Goal: Task Accomplishment & Management: Manage account settings

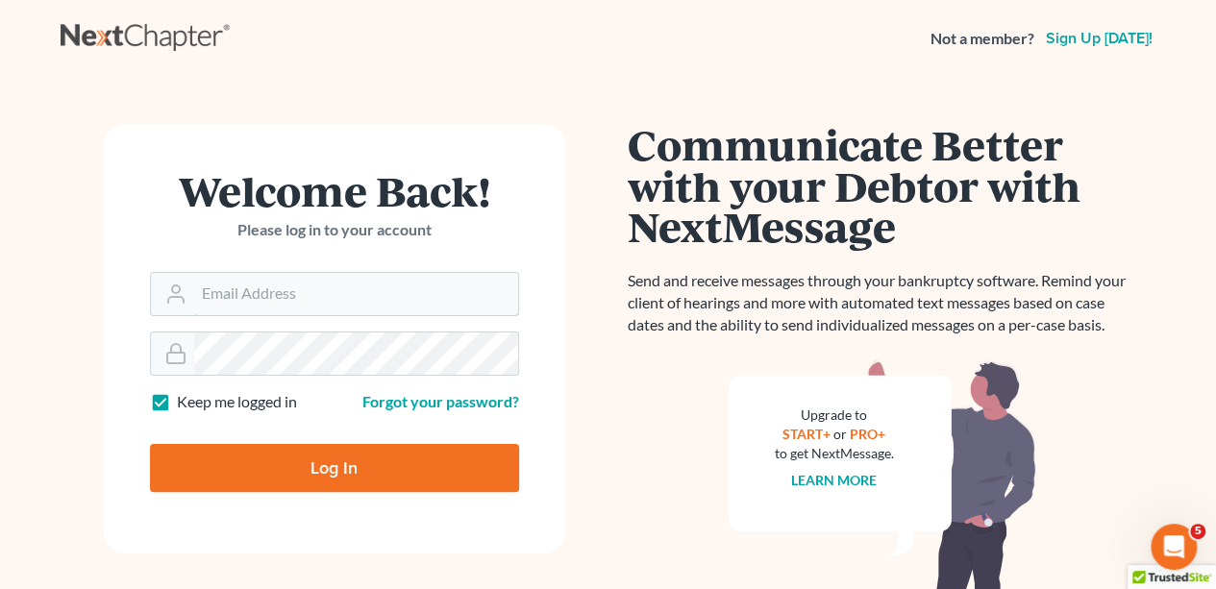
type input "[EMAIL_ADDRESS][DOMAIN_NAME]"
click at [318, 453] on input "Log In" at bounding box center [334, 468] width 369 height 48
type input "Thinking..."
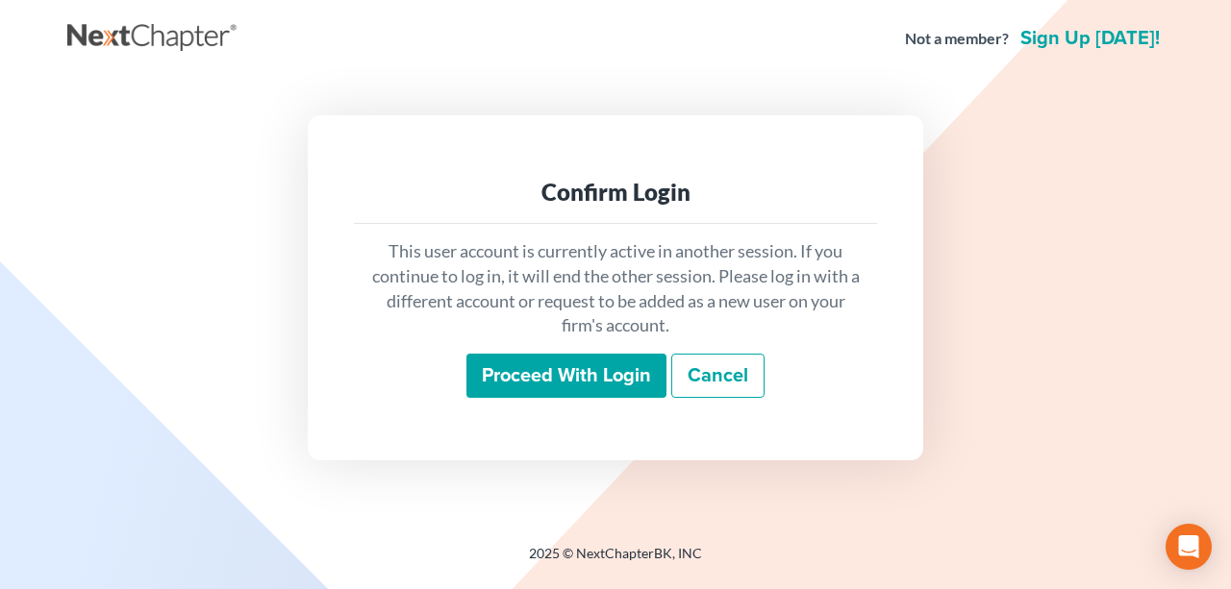
click at [584, 377] on input "Proceed with login" at bounding box center [566, 376] width 200 height 44
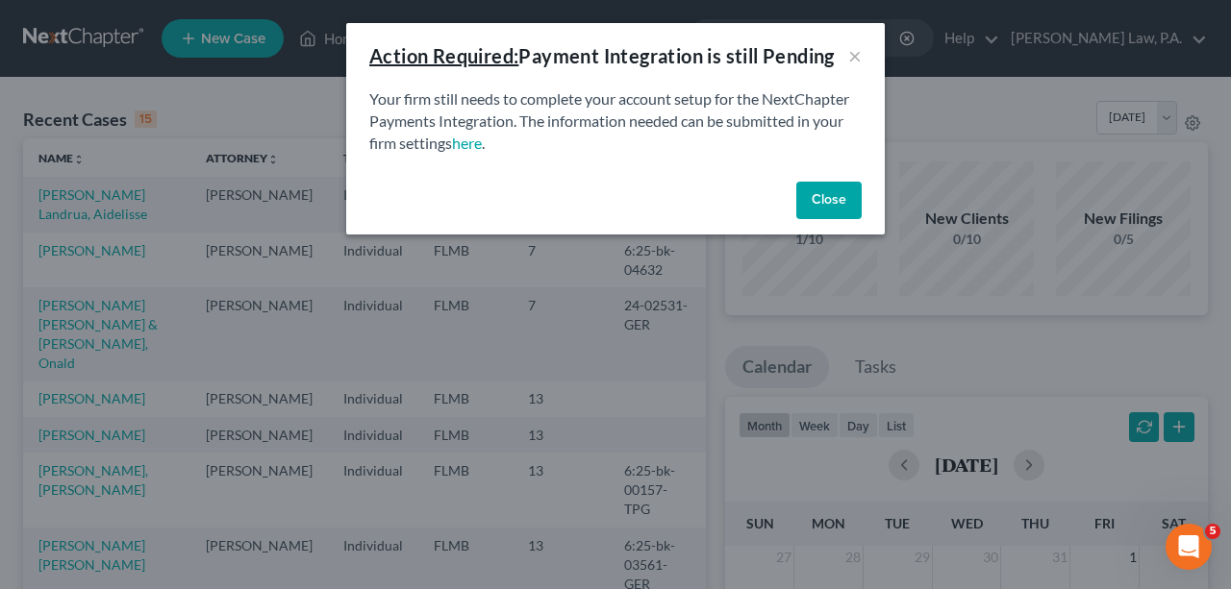
click at [838, 199] on button "Close" at bounding box center [828, 201] width 65 height 38
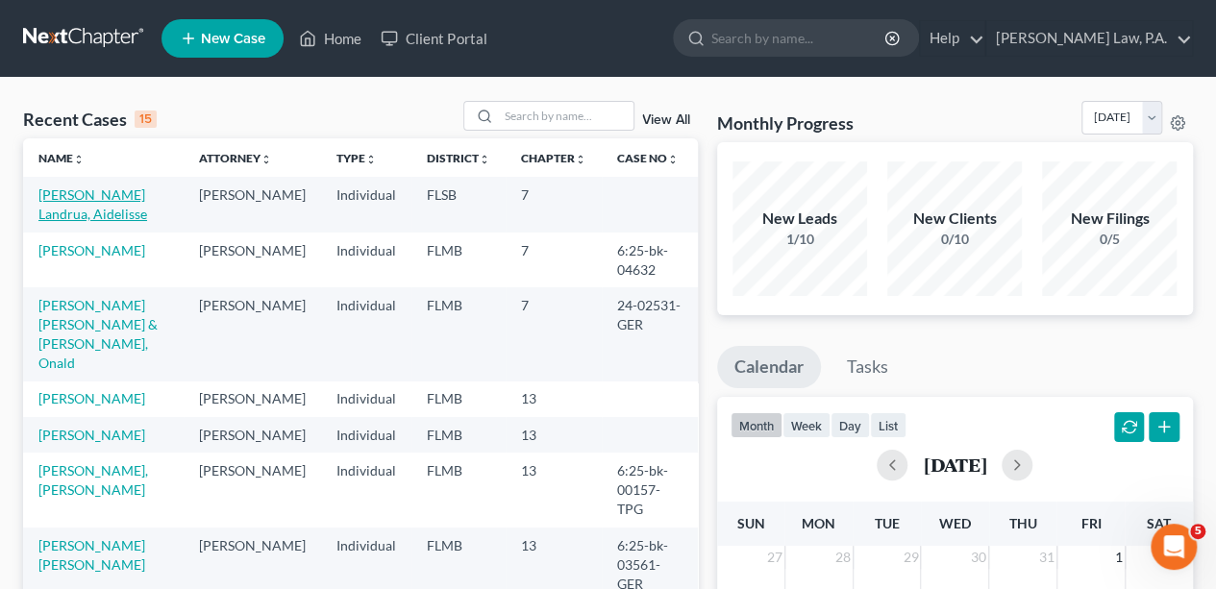
click at [115, 199] on link "[PERSON_NAME] Landrua, Aidelisse" at bounding box center [92, 205] width 109 height 36
select select "1"
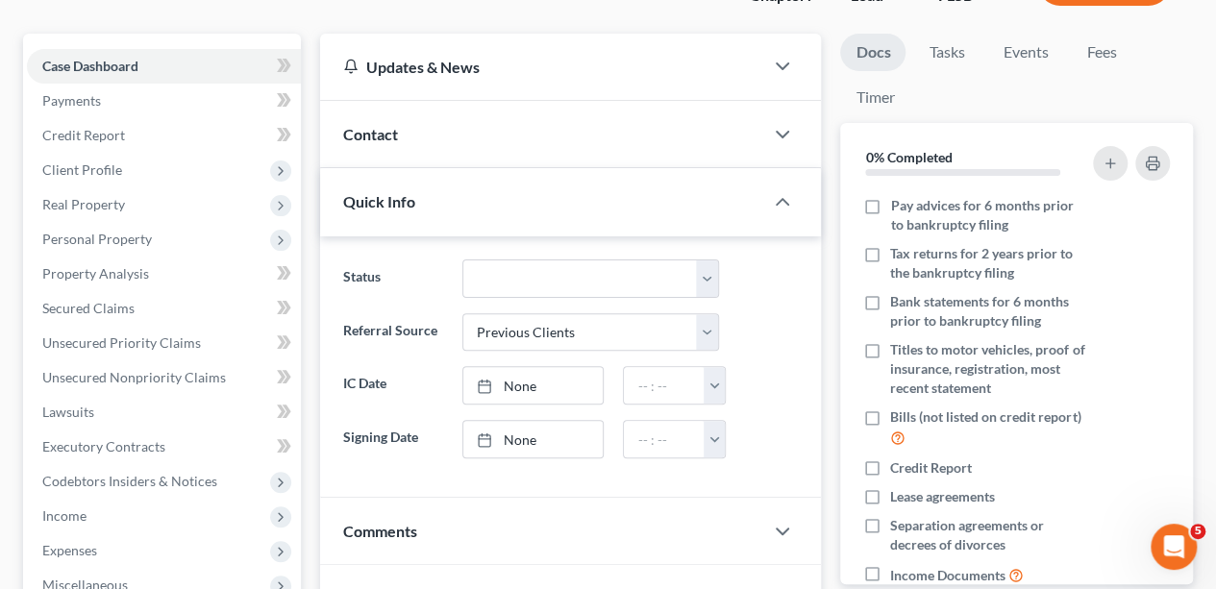
scroll to position [156, 0]
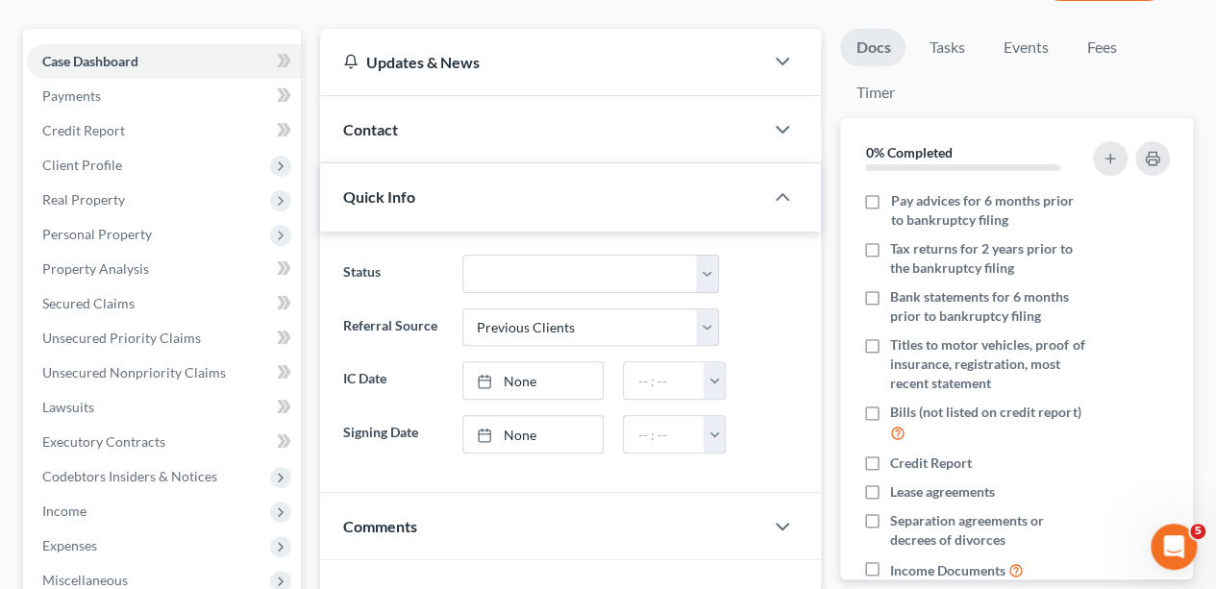
click at [790, 146] on div at bounding box center [792, 130] width 58 height 38
click at [779, 135] on icon "button" at bounding box center [782, 129] width 23 height 23
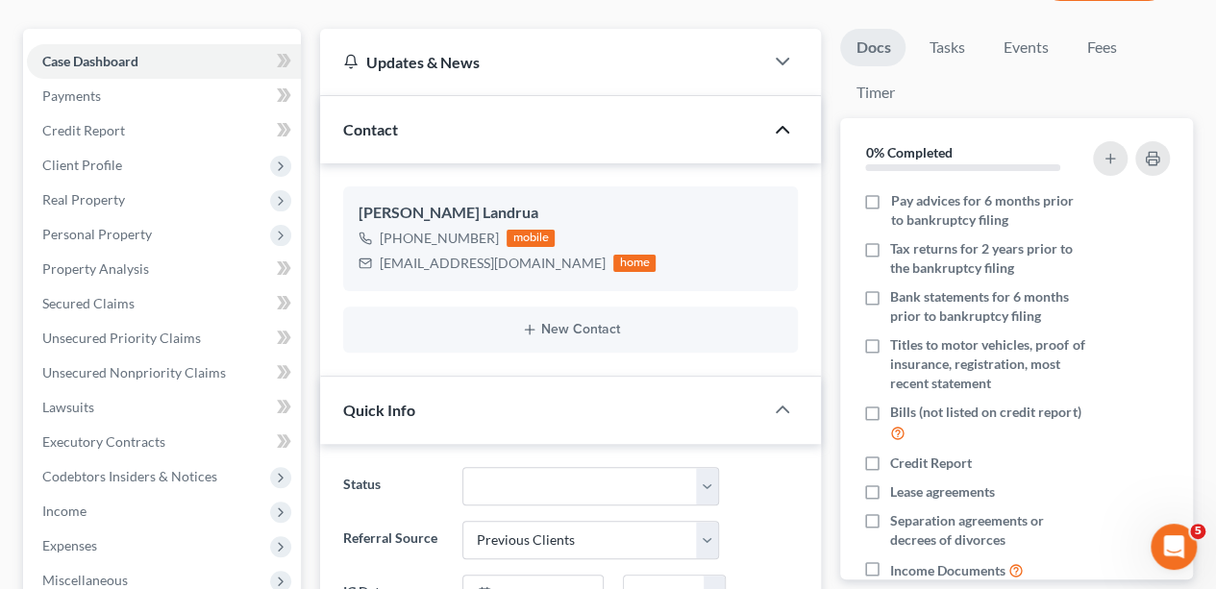
click at [775, 137] on icon "button" at bounding box center [782, 129] width 23 height 23
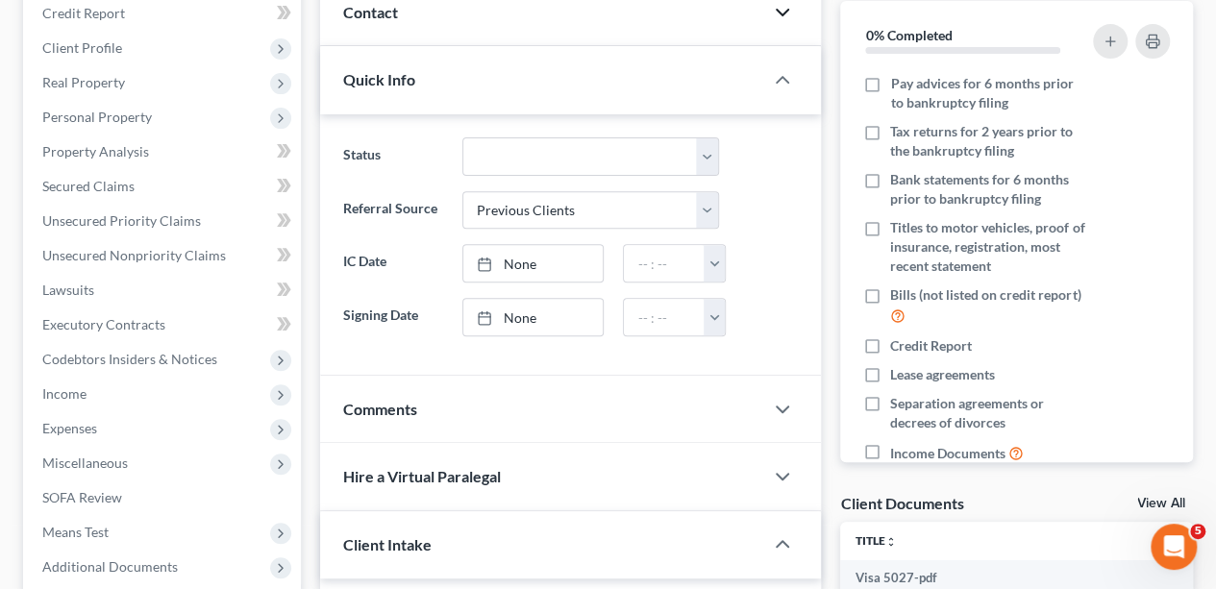
scroll to position [312, 0]
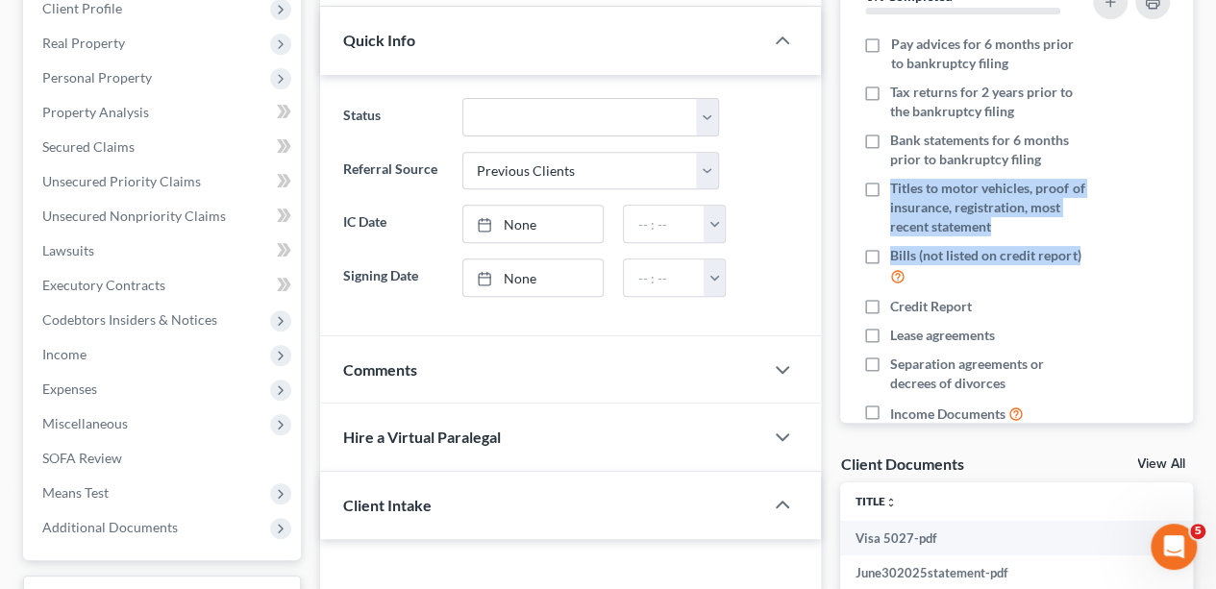
drag, startPoint x: 1192, startPoint y: 147, endPoint x: 1199, endPoint y: 255, distance: 107.9
click at [1199, 255] on div "Docs Tasks Events Fees Timer 0% Completed Nothing here yet! Pay advices for 6 m…" at bounding box center [1017, 391] width 372 height 1038
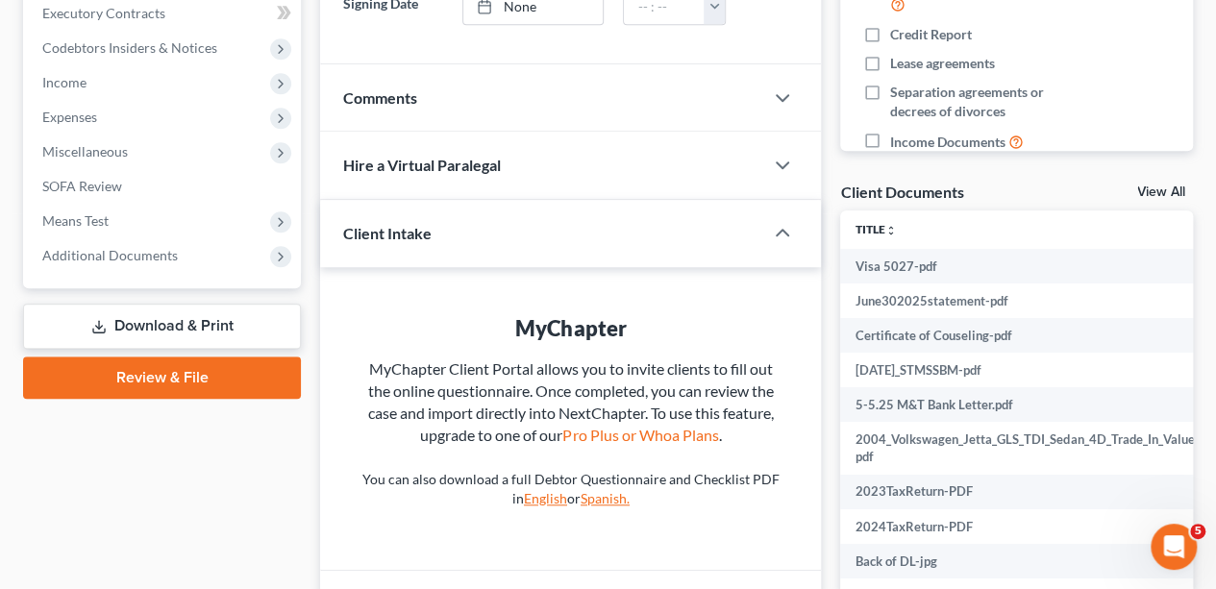
scroll to position [595, 0]
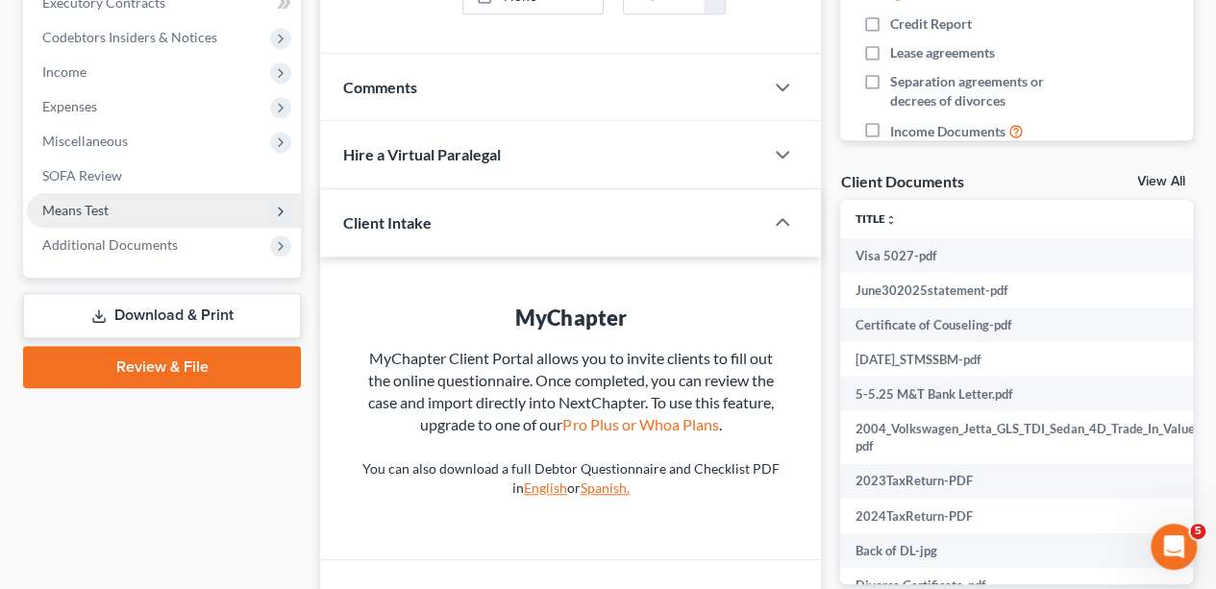
click at [51, 223] on span "Means Test" at bounding box center [164, 210] width 274 height 35
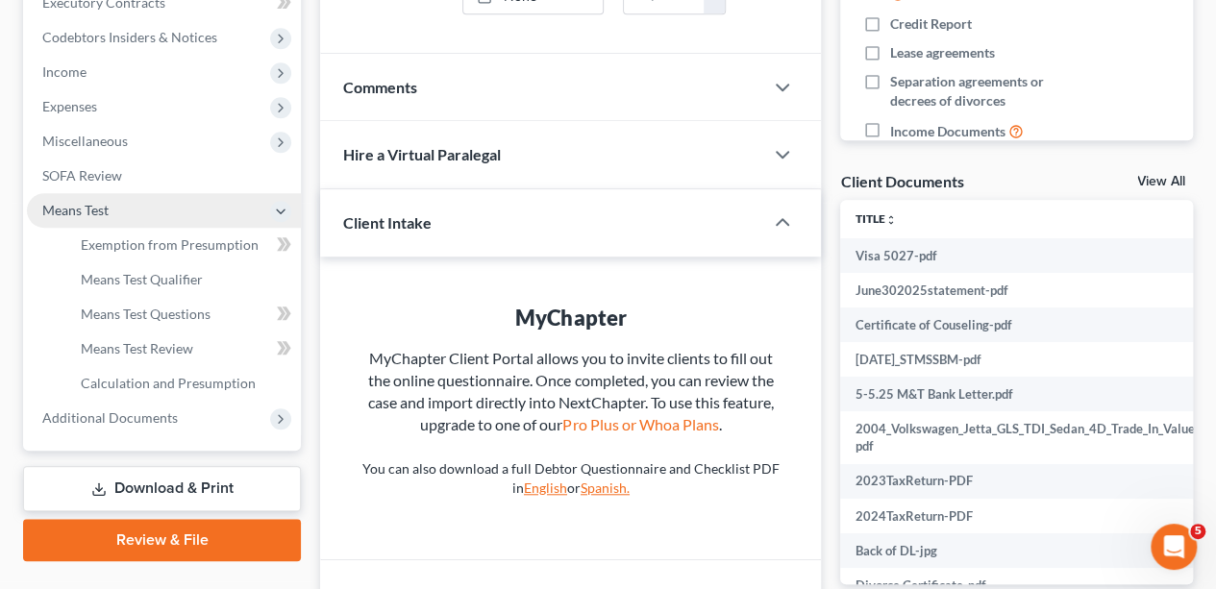
click at [57, 205] on span "Means Test" at bounding box center [75, 210] width 66 height 16
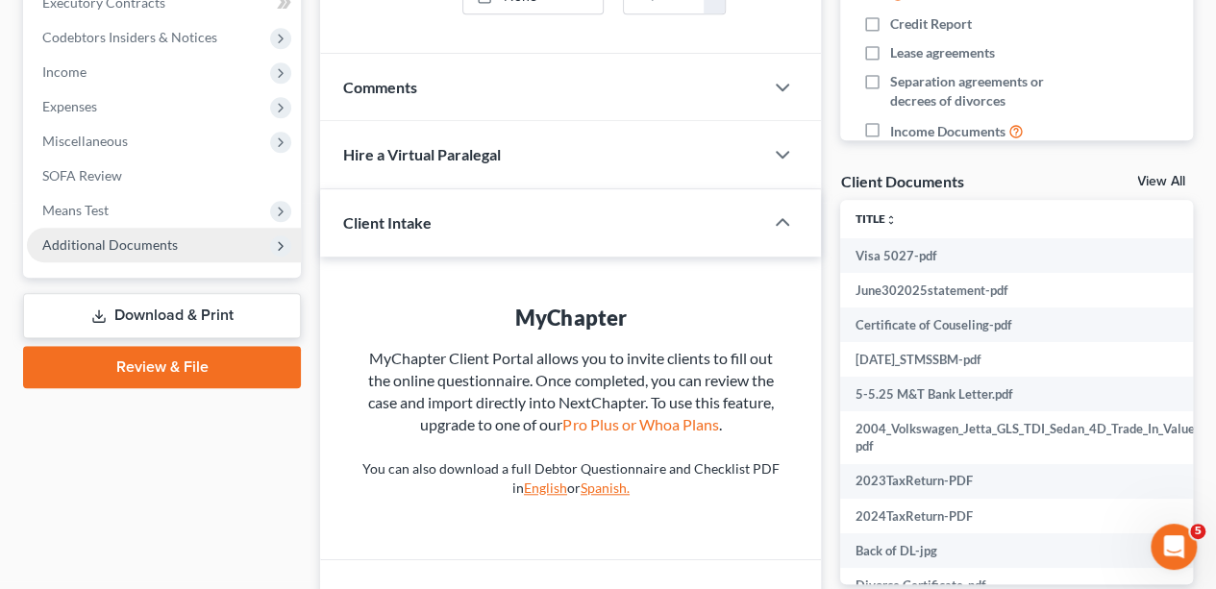
click at [69, 251] on span "Additional Documents" at bounding box center [110, 245] width 136 height 16
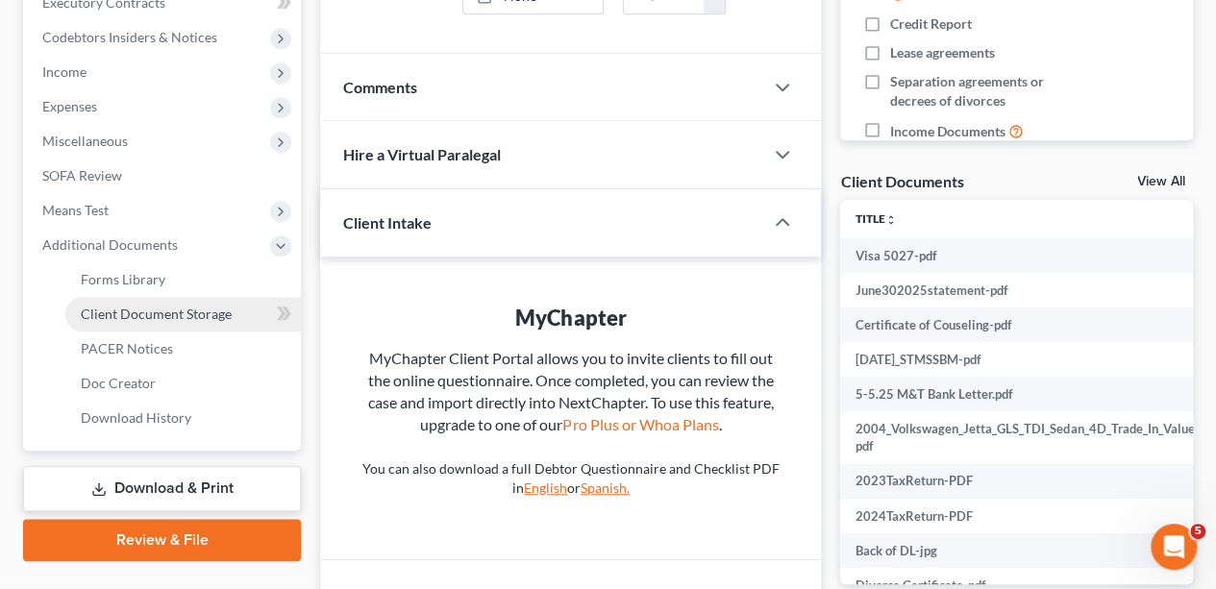
click at [94, 323] on link "Client Document Storage" at bounding box center [183, 314] width 236 height 35
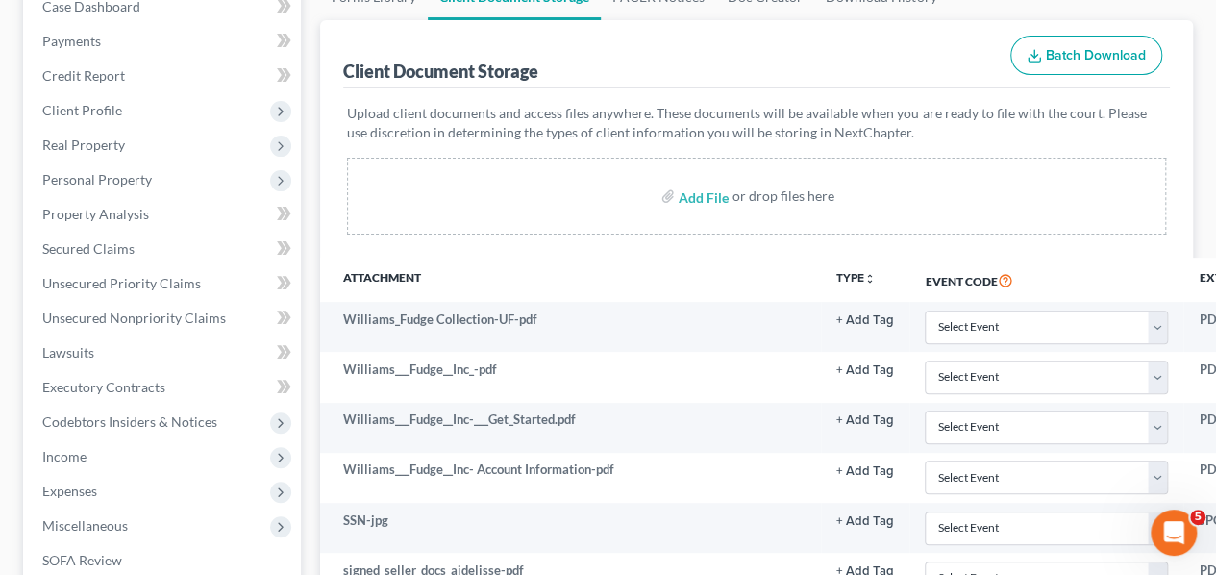
scroll to position [211, 329]
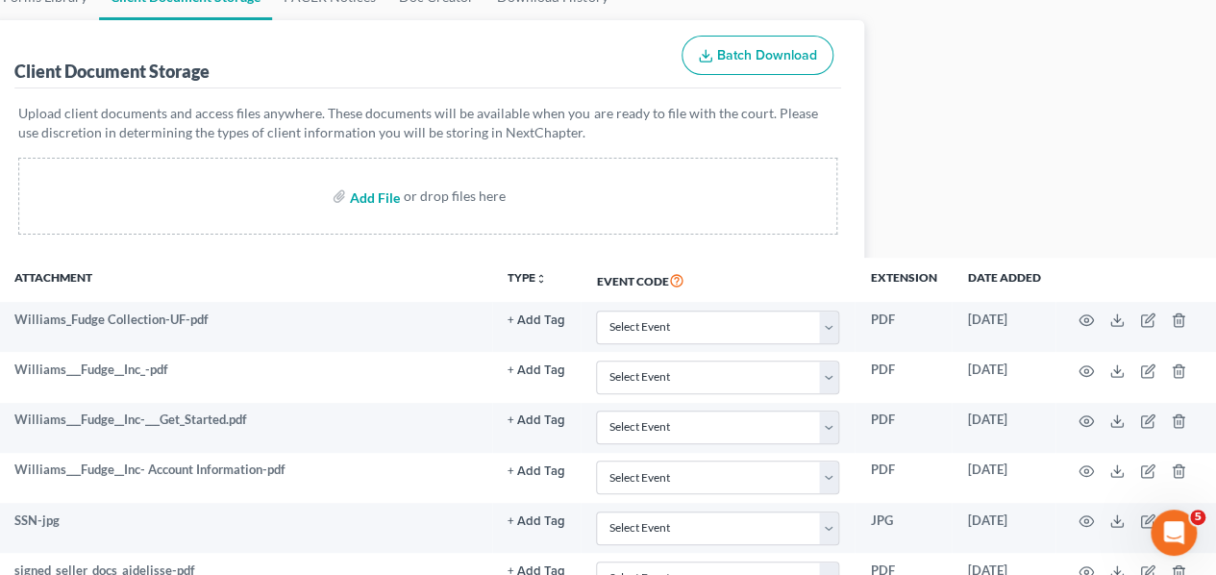
click at [378, 200] on input "file" at bounding box center [373, 196] width 46 height 35
type input "C:\fakepath\[DATE]-Mortgage Statement.pdf"
click at [365, 199] on input "file" at bounding box center [373, 196] width 46 height 35
type input "C:\fakepath\American Funds-Taxyear2024-1099 DIV.pdf"
